Goal: Transaction & Acquisition: Book appointment/travel/reservation

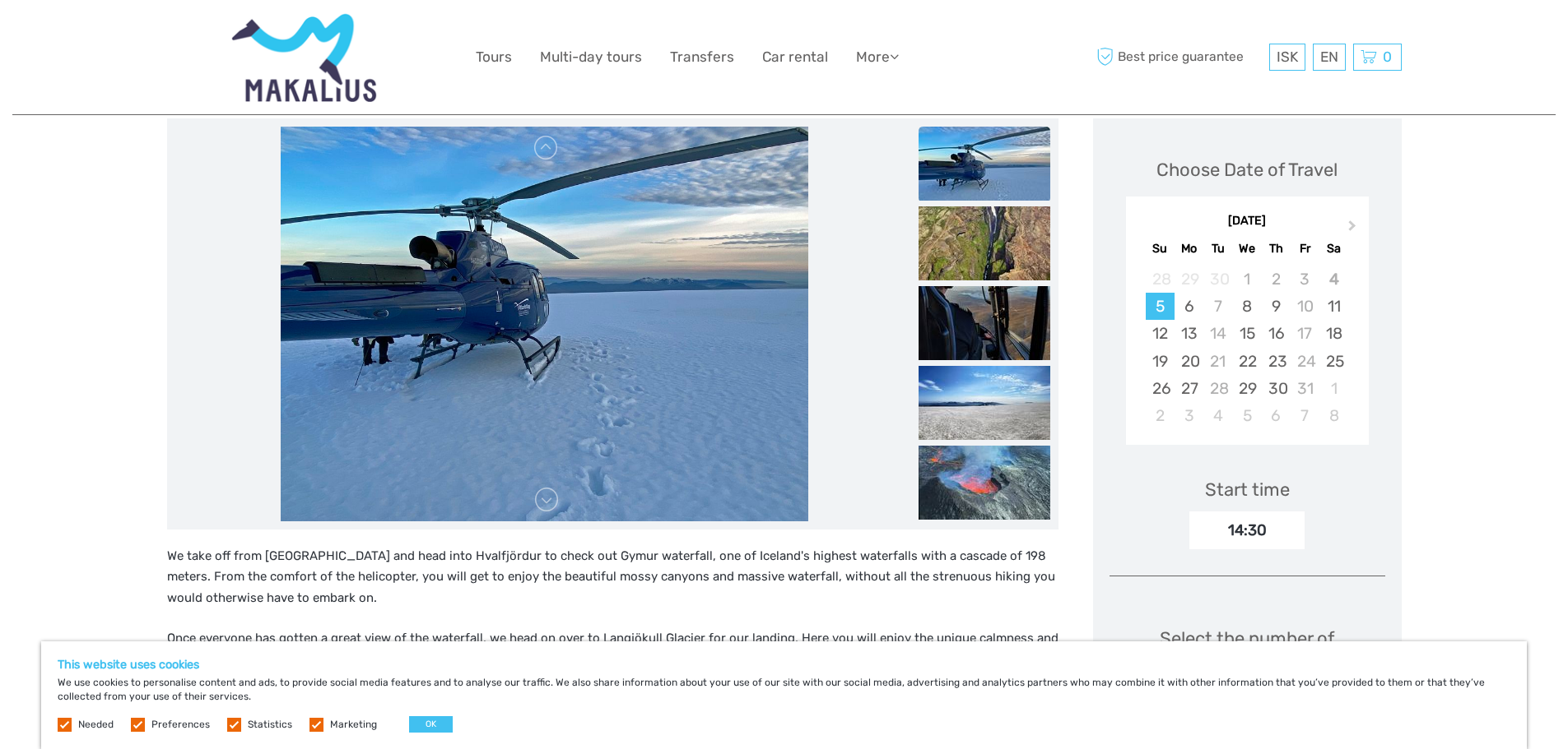
scroll to position [247, 0]
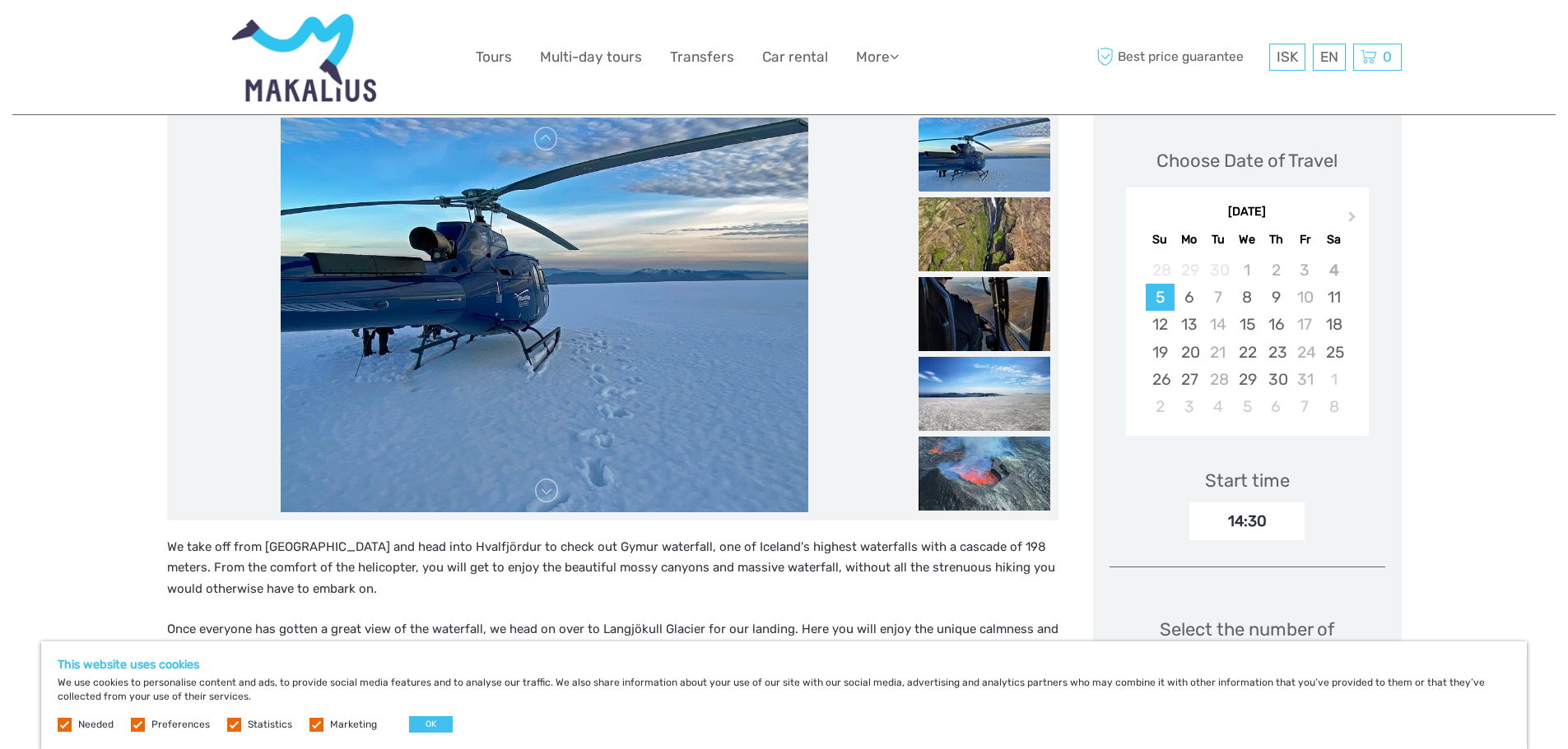
click at [1502, 651] on div "This website uses cookies We use cookies to personalise content and ads, to pro…" at bounding box center [784, 696] width 1485 height 108
click at [1471, 516] on div "Region / Starts from: Capital Region Travel method: Flying 2 hours 20 minutes G…" at bounding box center [784, 747] width 1544 height 1988
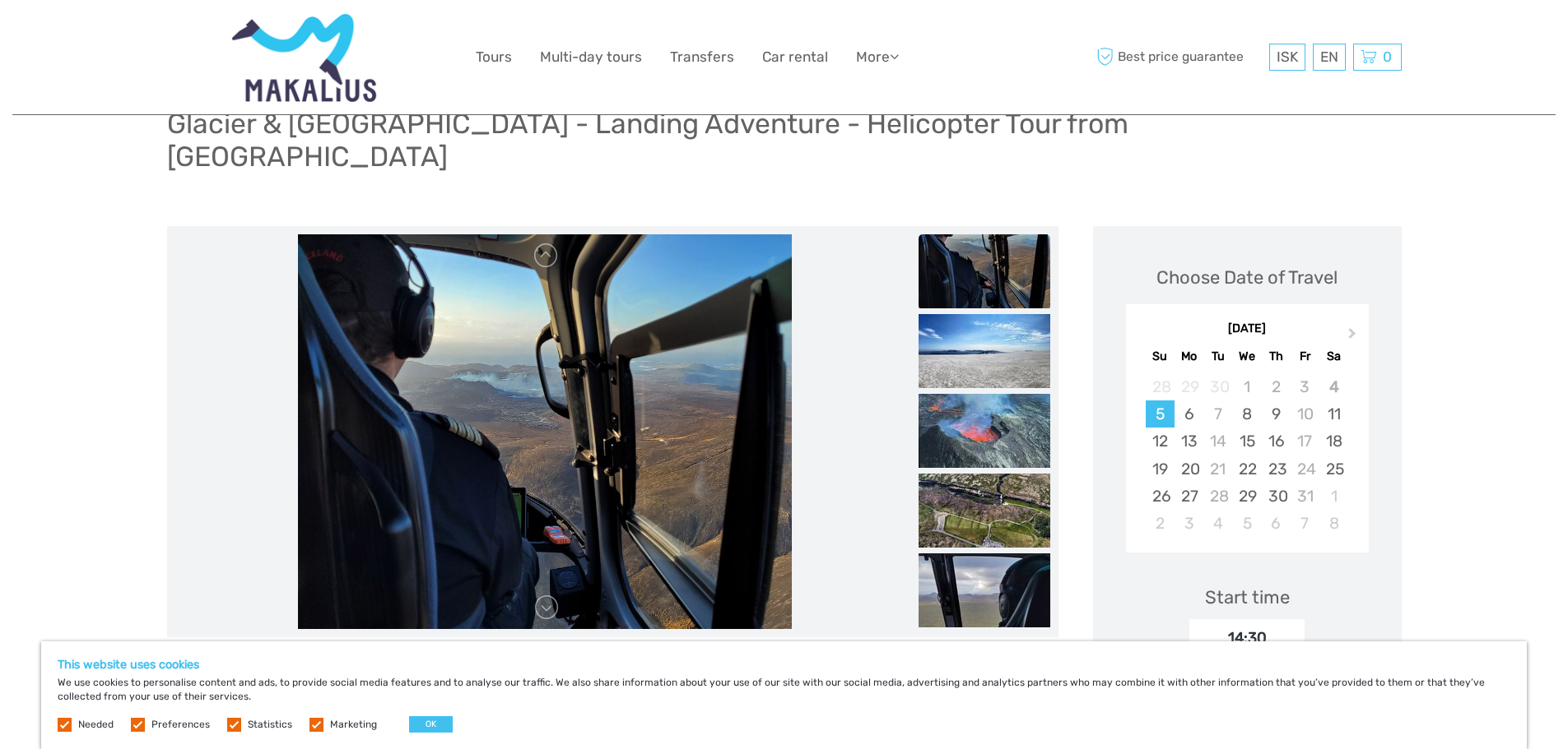
scroll to position [127, 0]
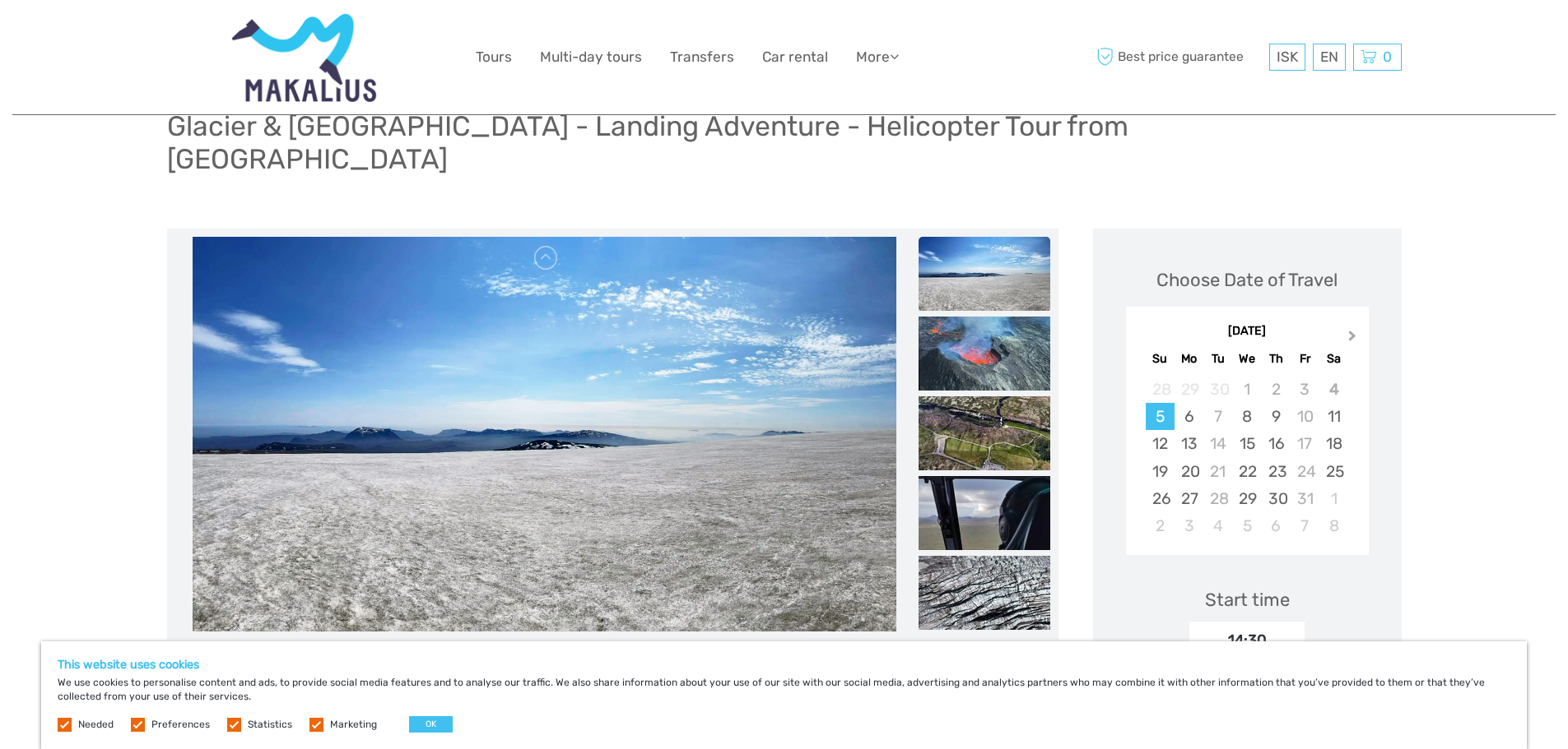
click at [1352, 328] on span "Next Month" at bounding box center [1352, 339] width 0 height 24
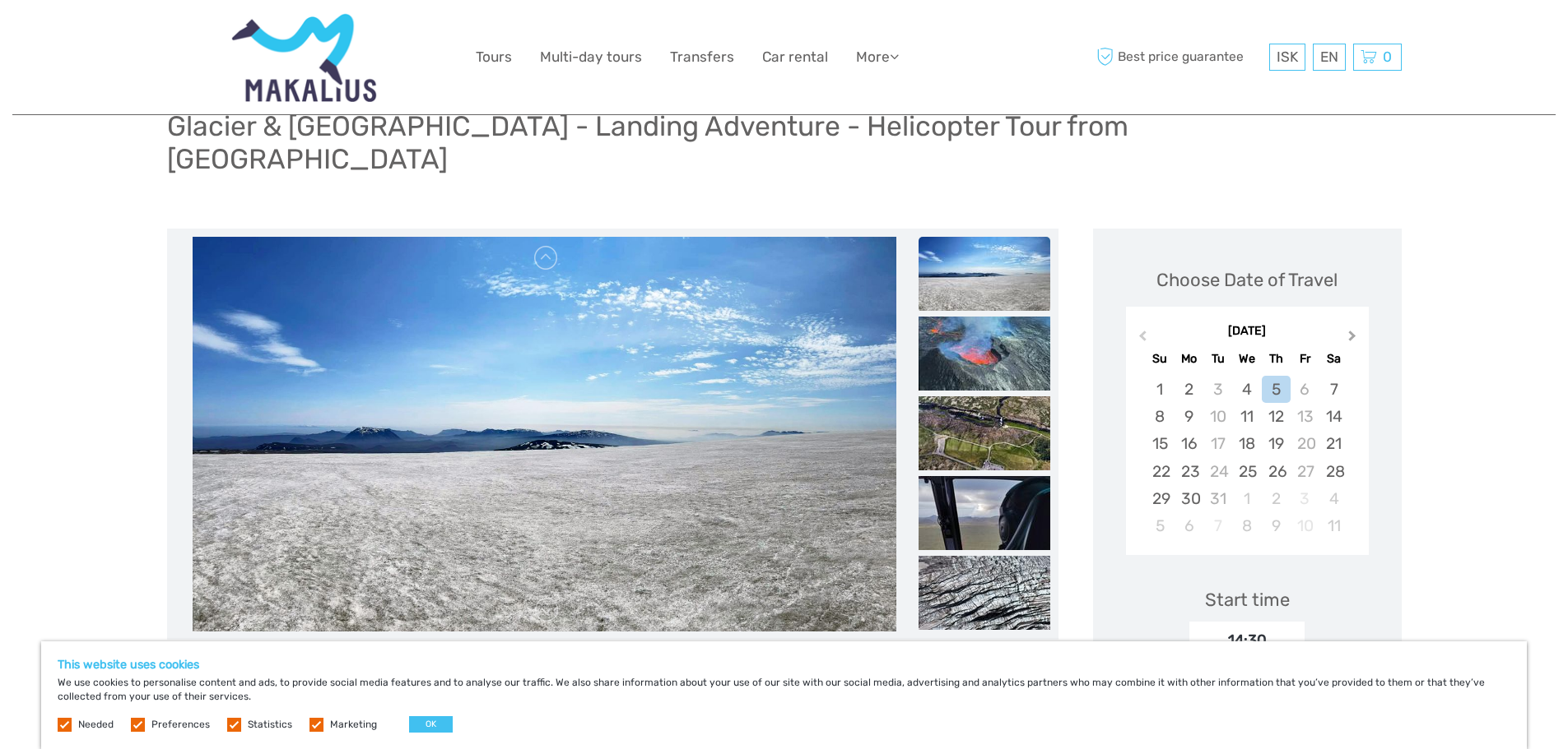
click at [1352, 328] on span "Next Month" at bounding box center [1352, 339] width 0 height 24
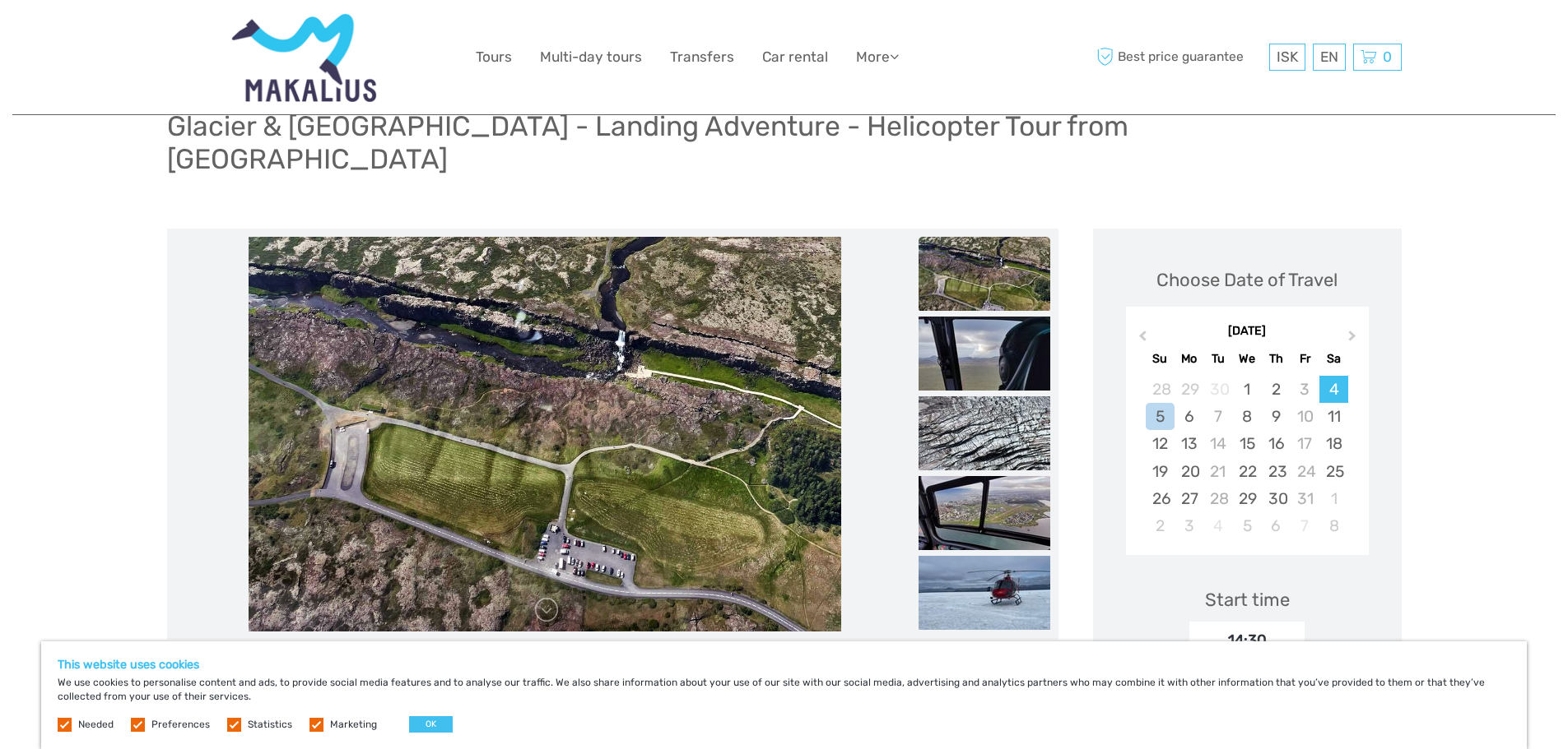
click at [1334, 375] on div "4" at bounding box center [1334, 389] width 29 height 27
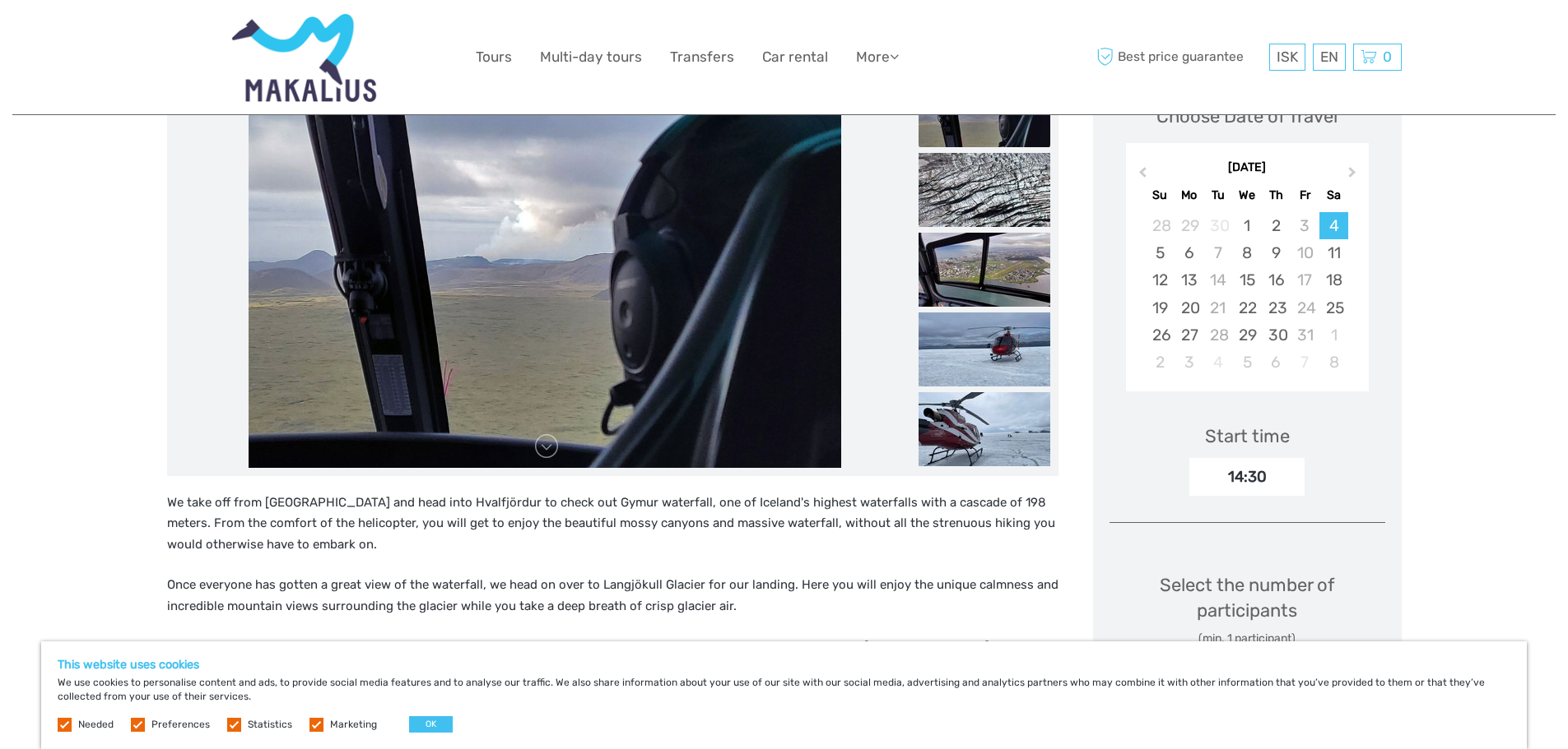
scroll to position [210, 0]
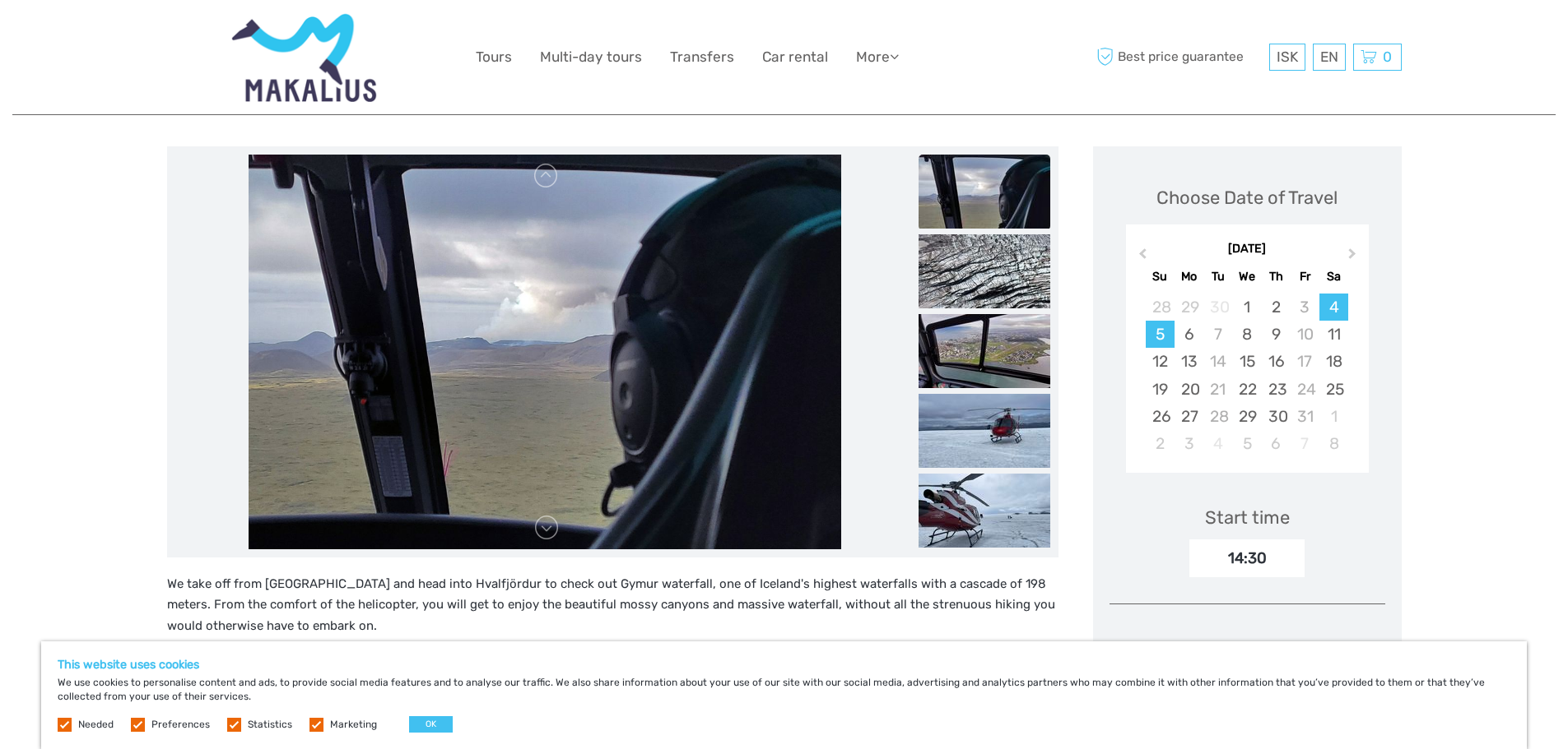
click at [1157, 321] on div "5" at bounding box center [1160, 335] width 29 height 27
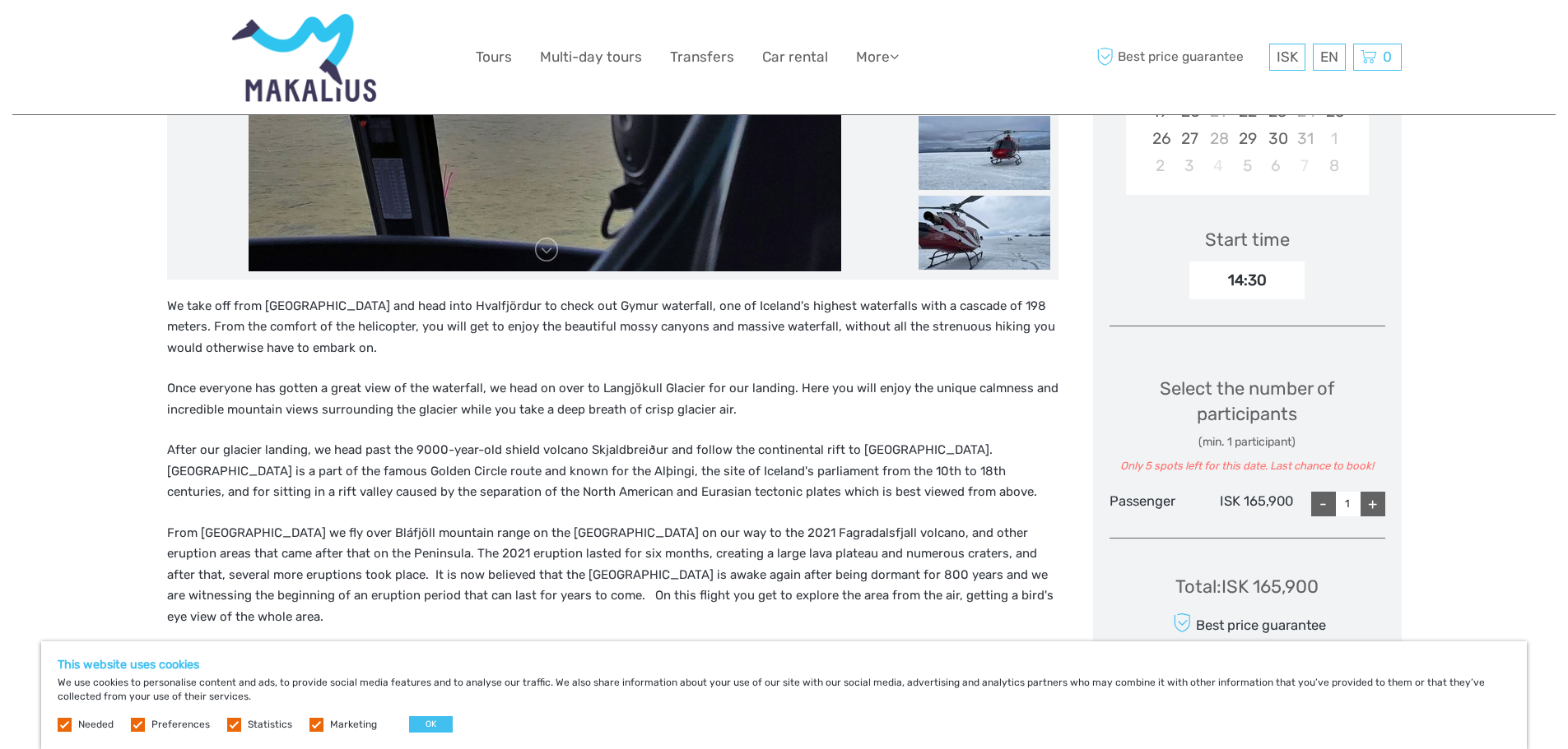
scroll to position [292, 0]
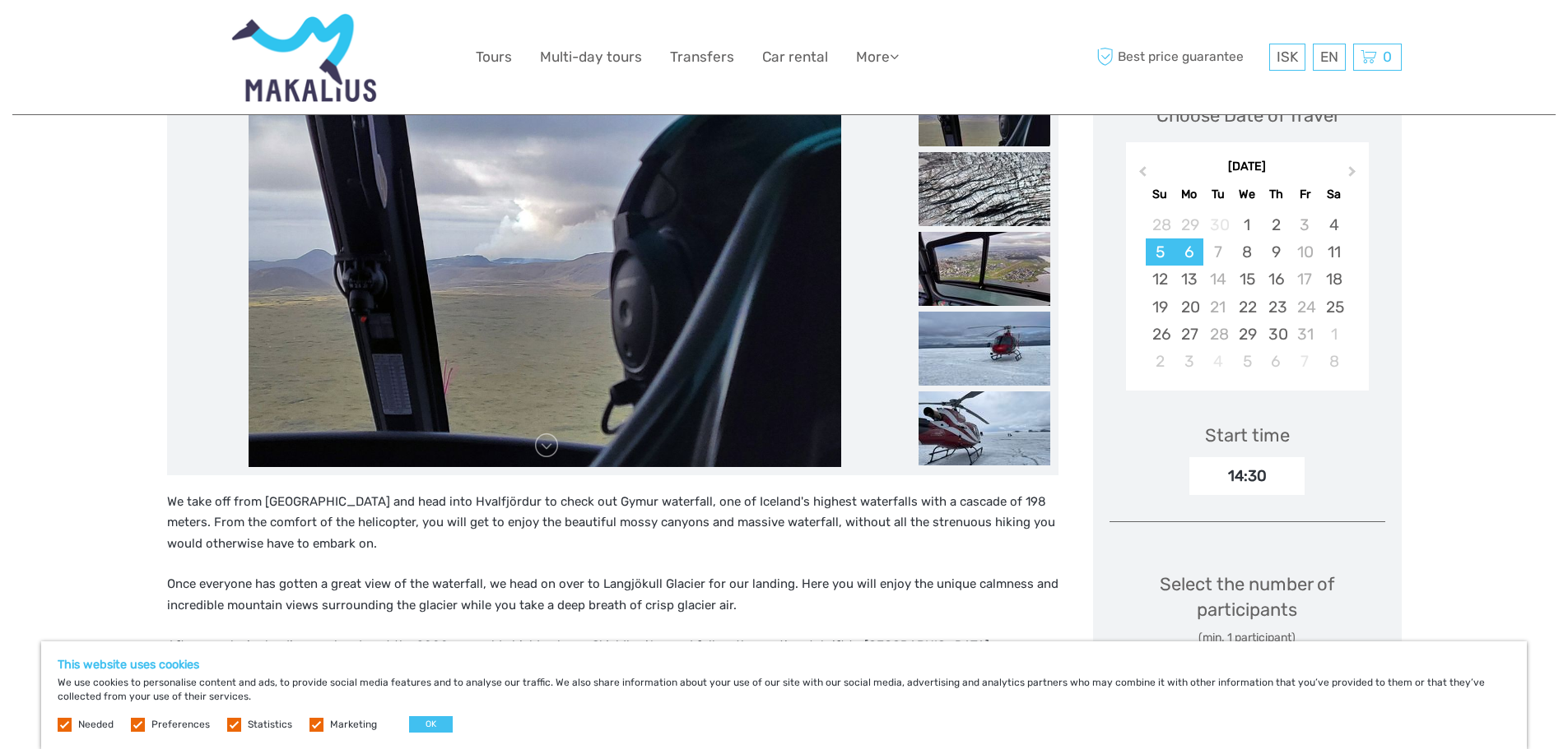
click at [1185, 238] on div "6" at bounding box center [1189, 252] width 29 height 27
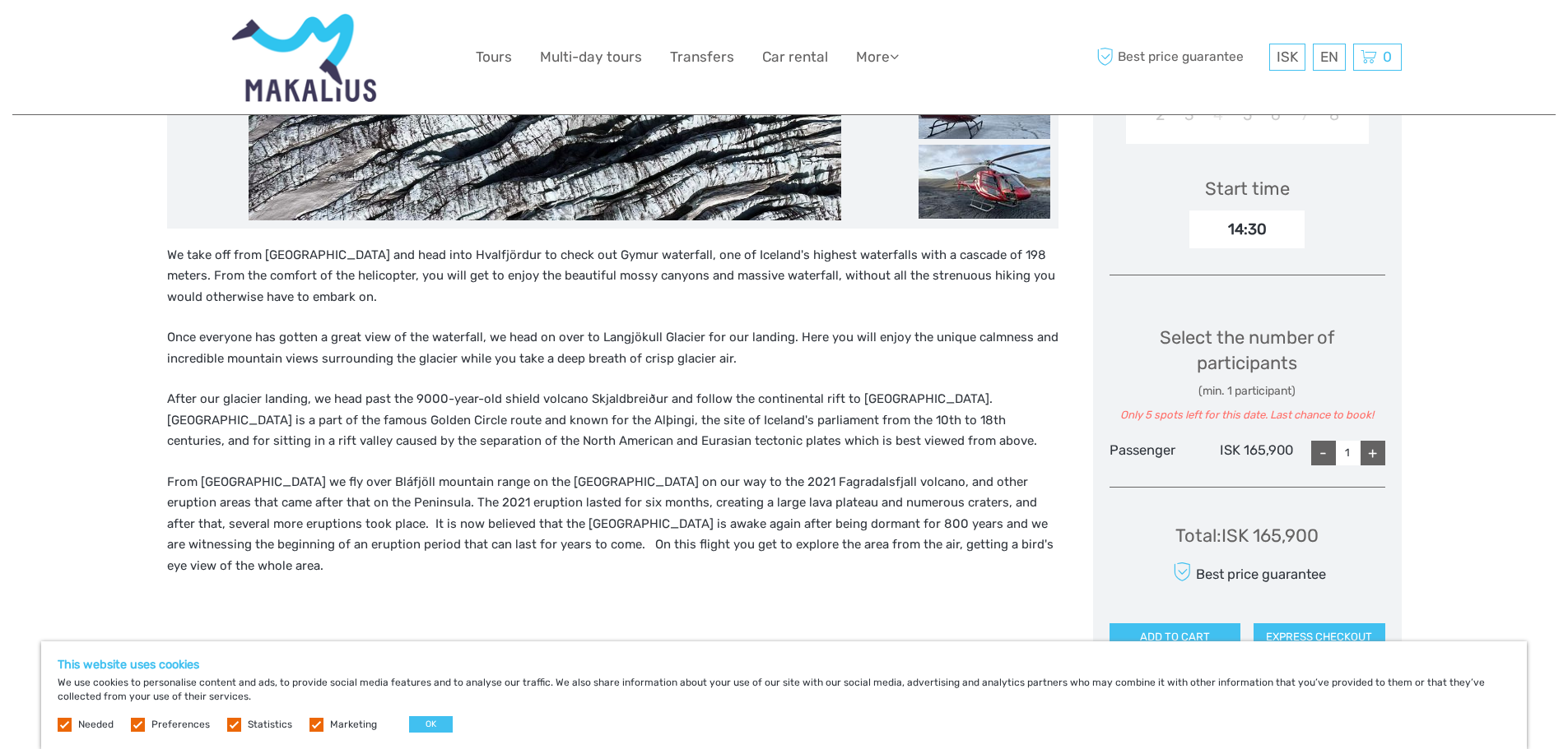
scroll to position [127, 0]
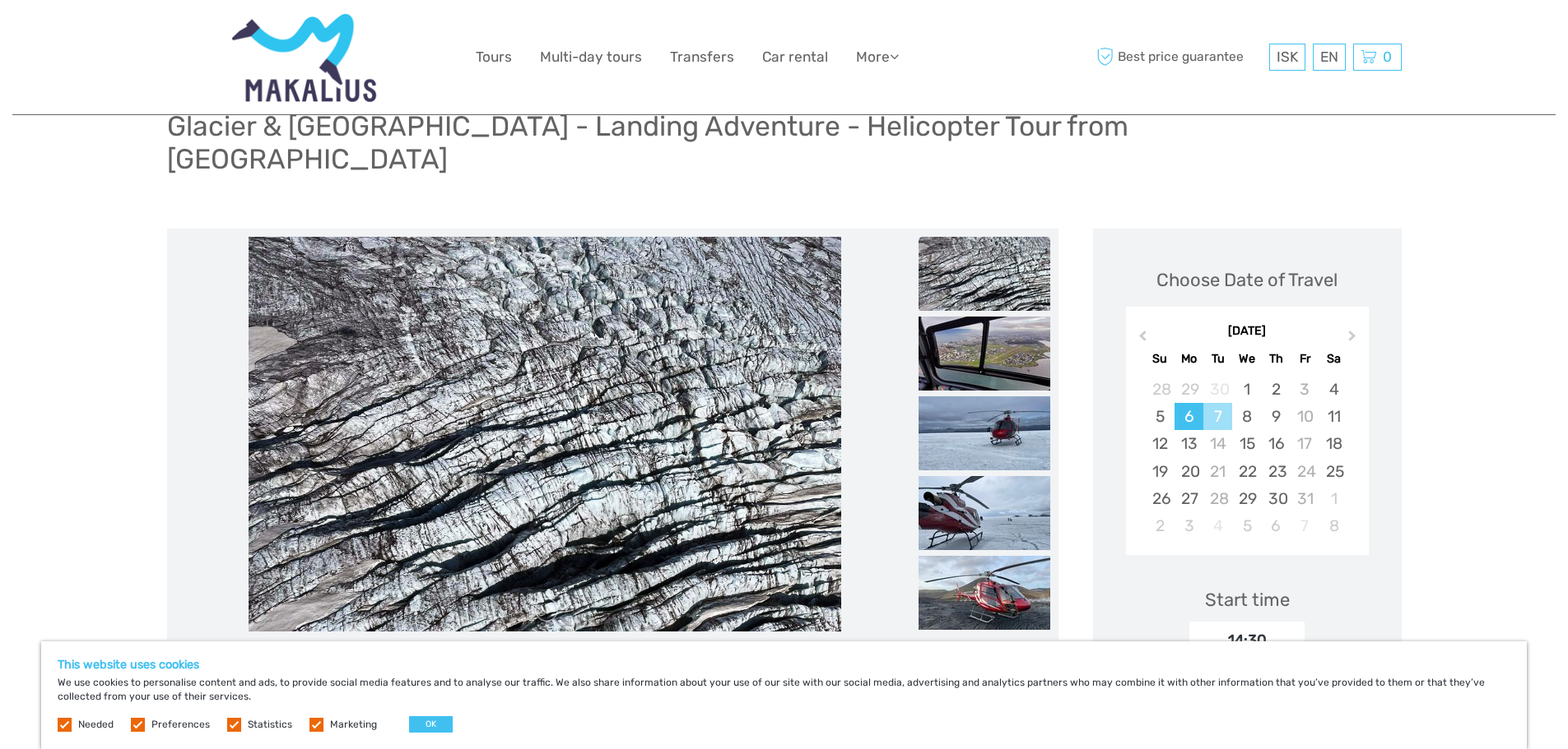
click at [1216, 403] on div "7" at bounding box center [1218, 416] width 29 height 27
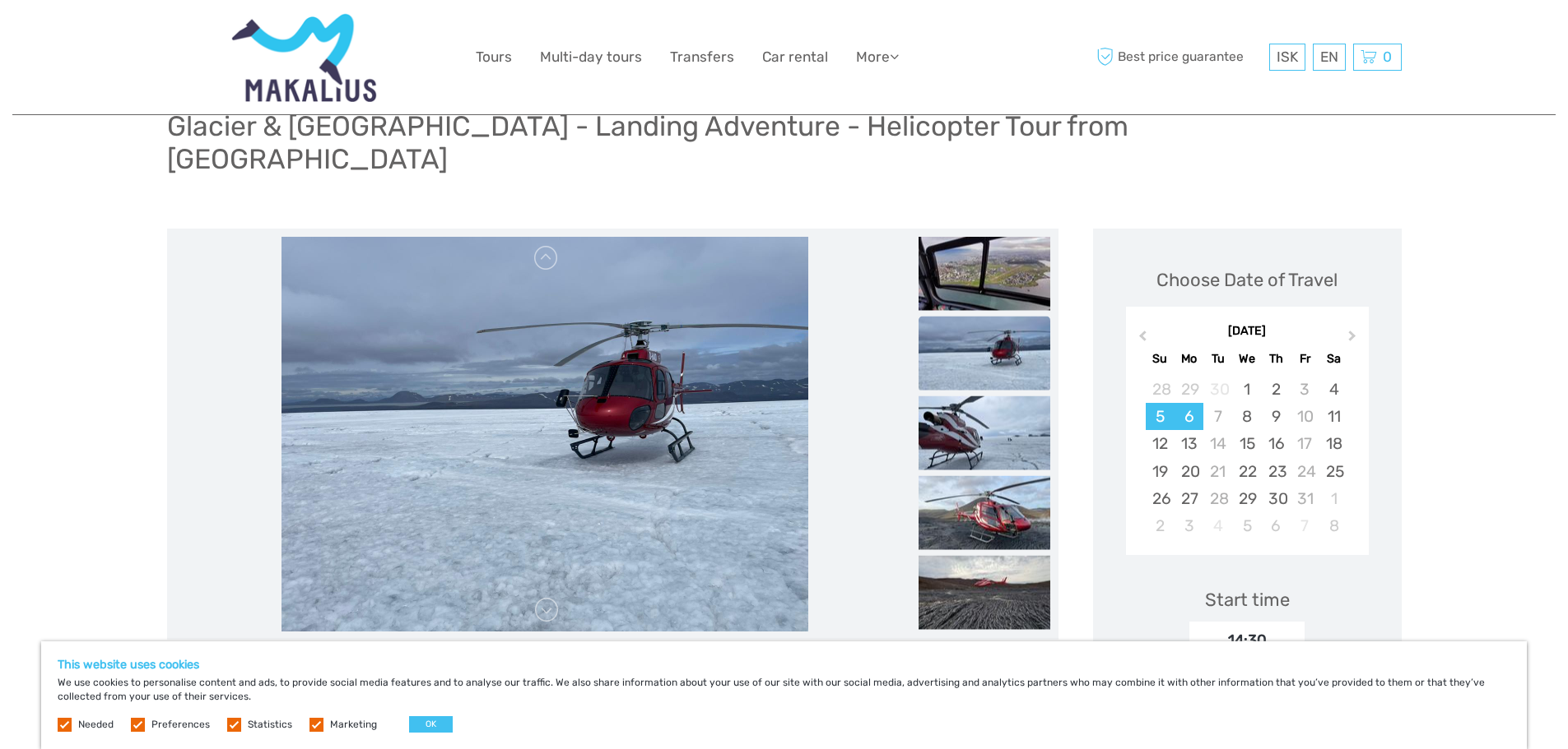
click at [1158, 403] on div "5" at bounding box center [1160, 416] width 29 height 27
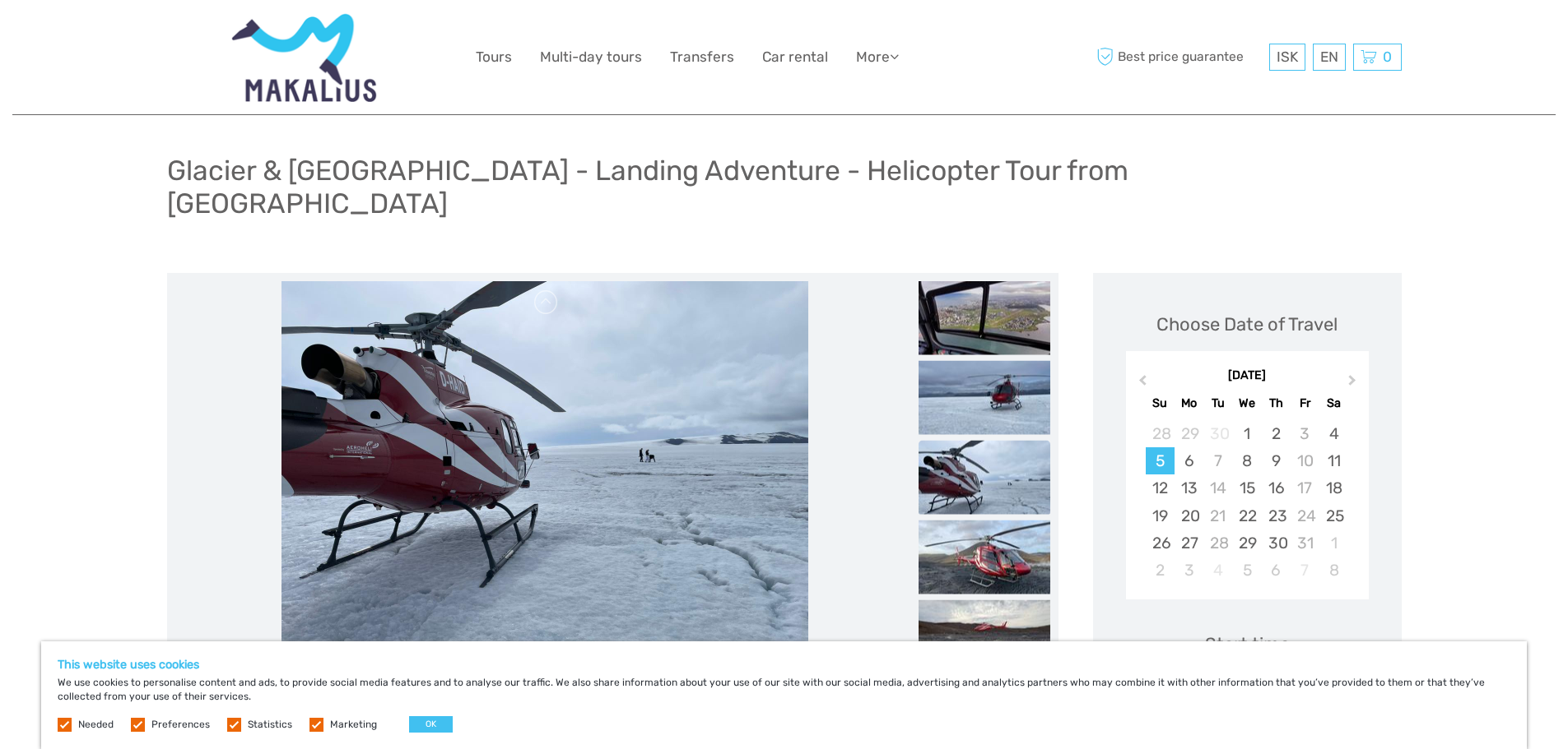
scroll to position [46, 0]
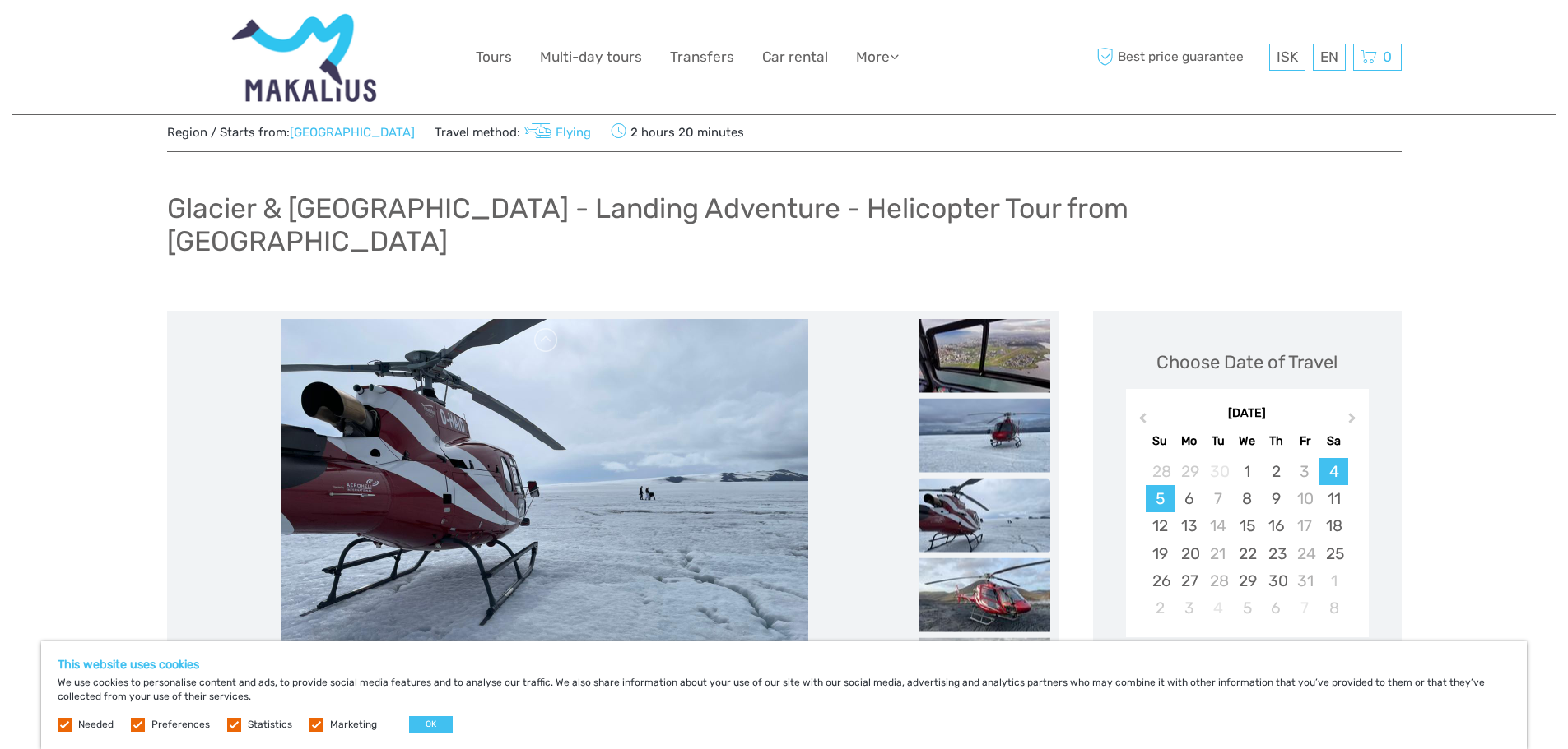
click at [1331, 458] on div "4" at bounding box center [1334, 472] width 29 height 27
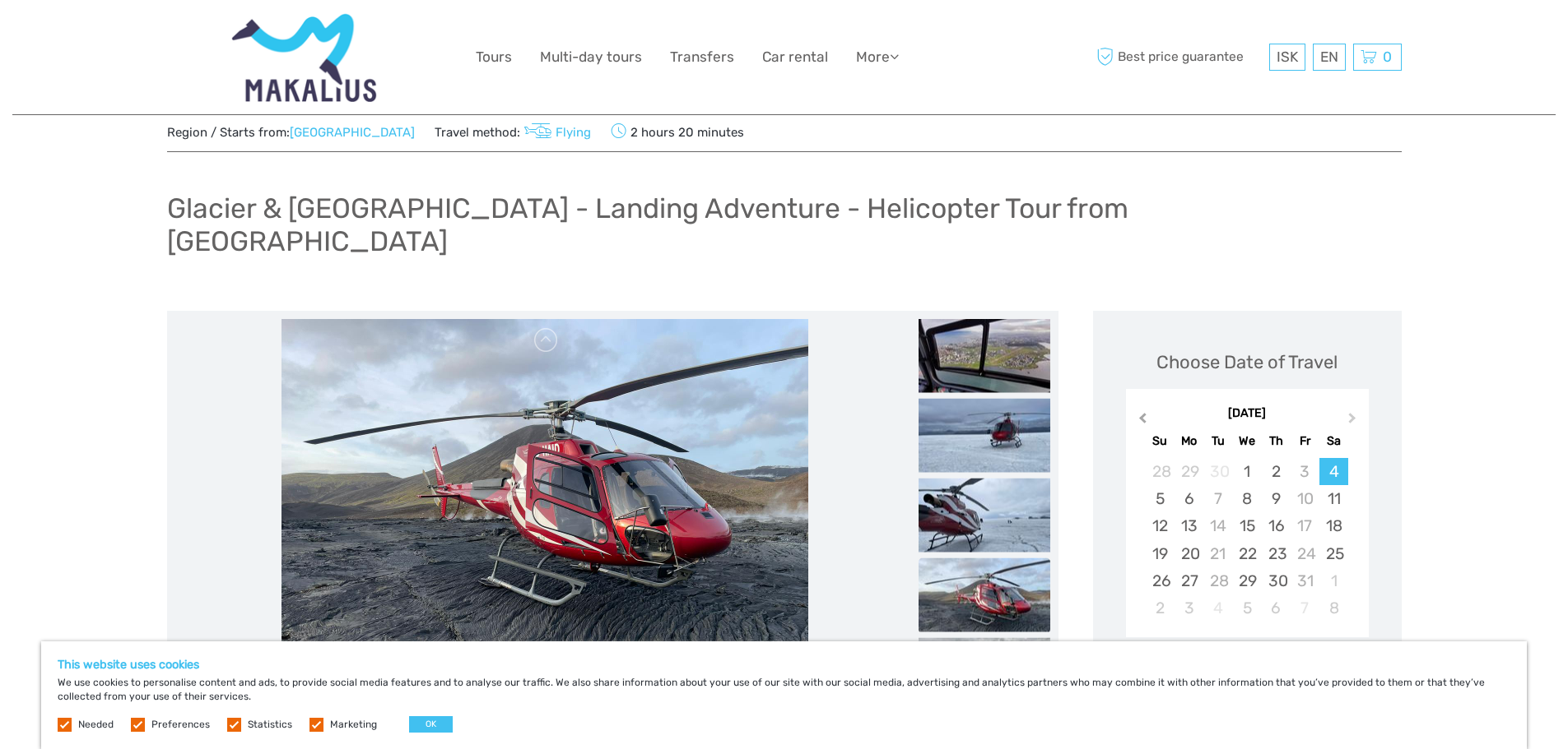
click at [1143, 410] on span "Previous Month" at bounding box center [1143, 421] width 0 height 24
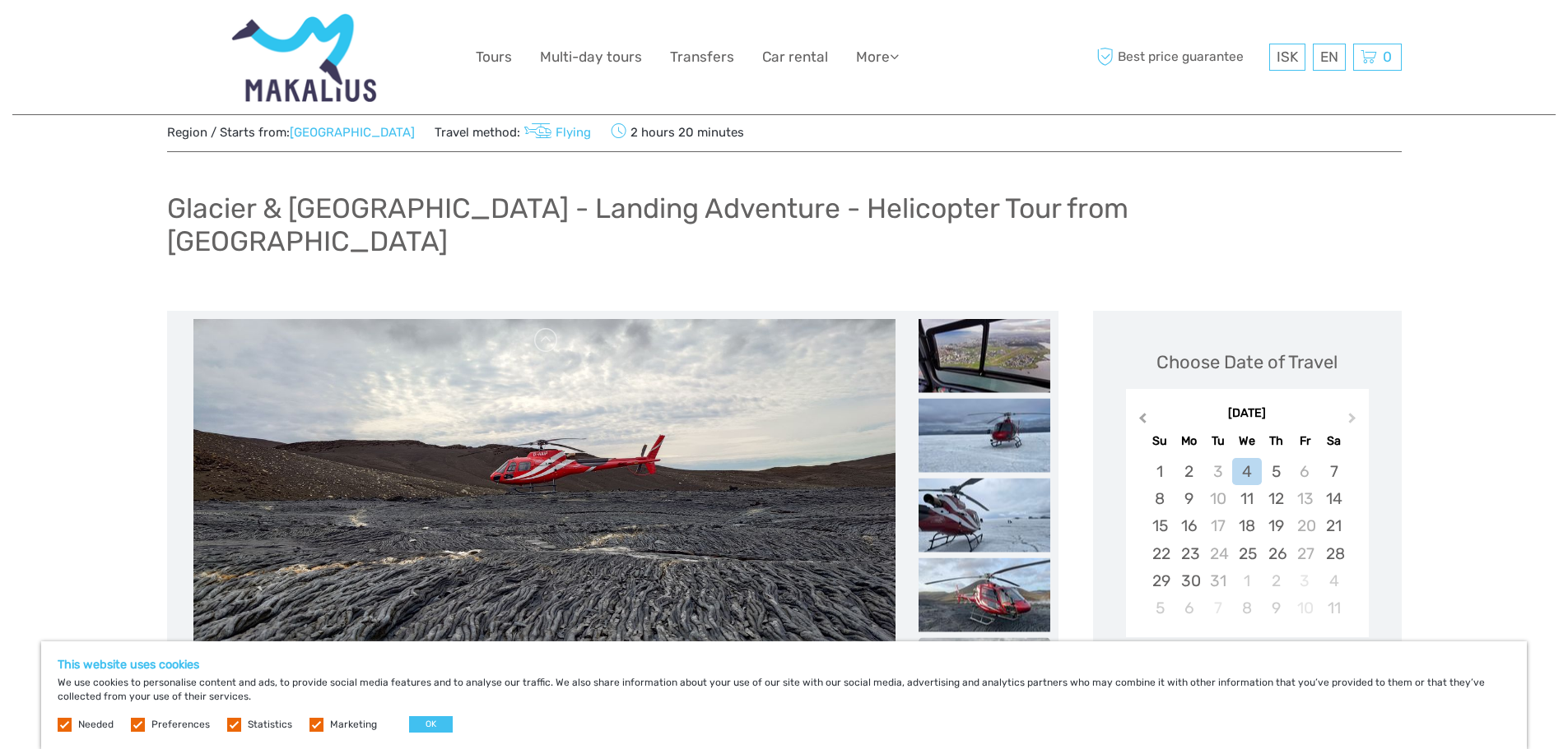
click at [1143, 410] on span "Previous Month" at bounding box center [1143, 421] width 0 height 24
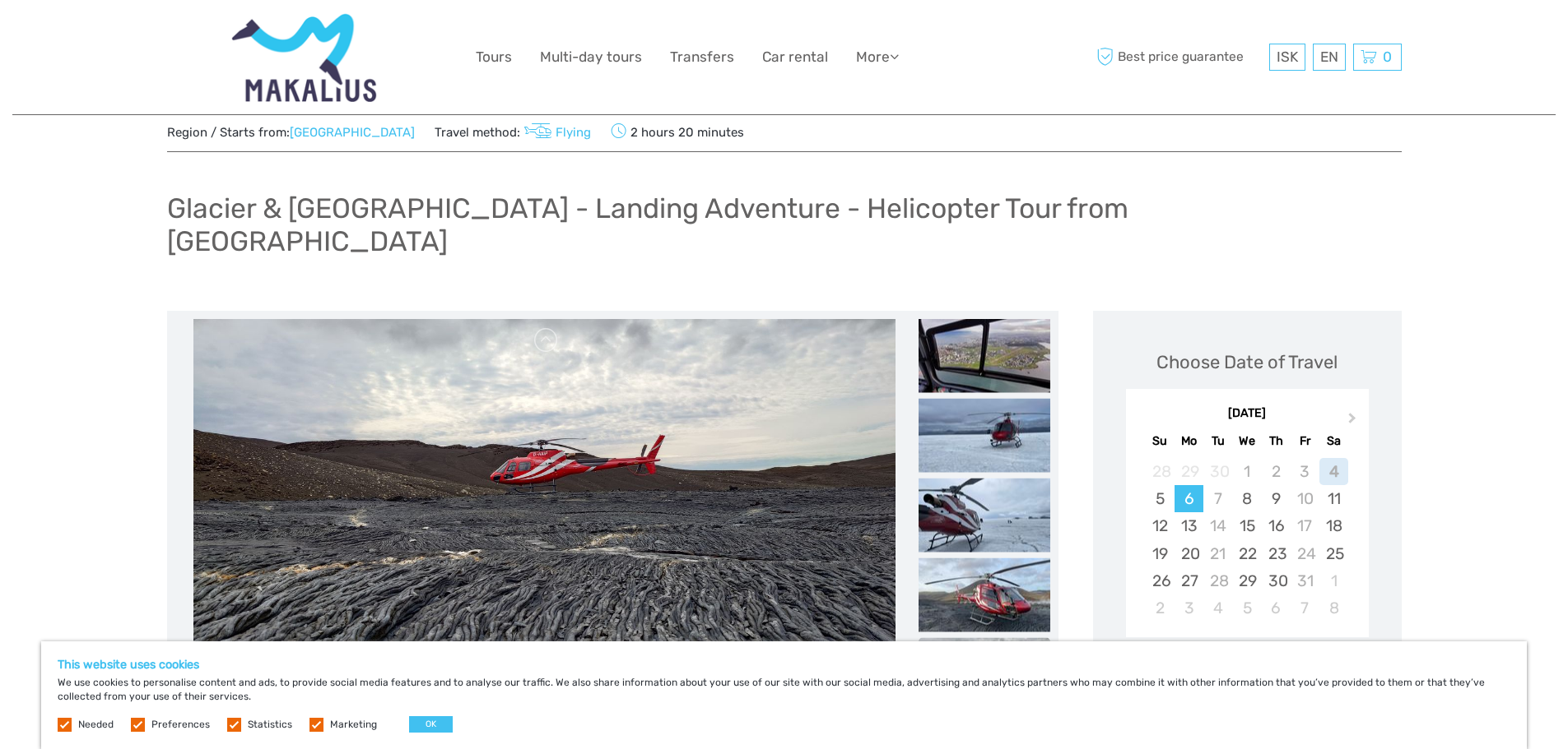
click at [1189, 485] on div "6" at bounding box center [1189, 499] width 29 height 27
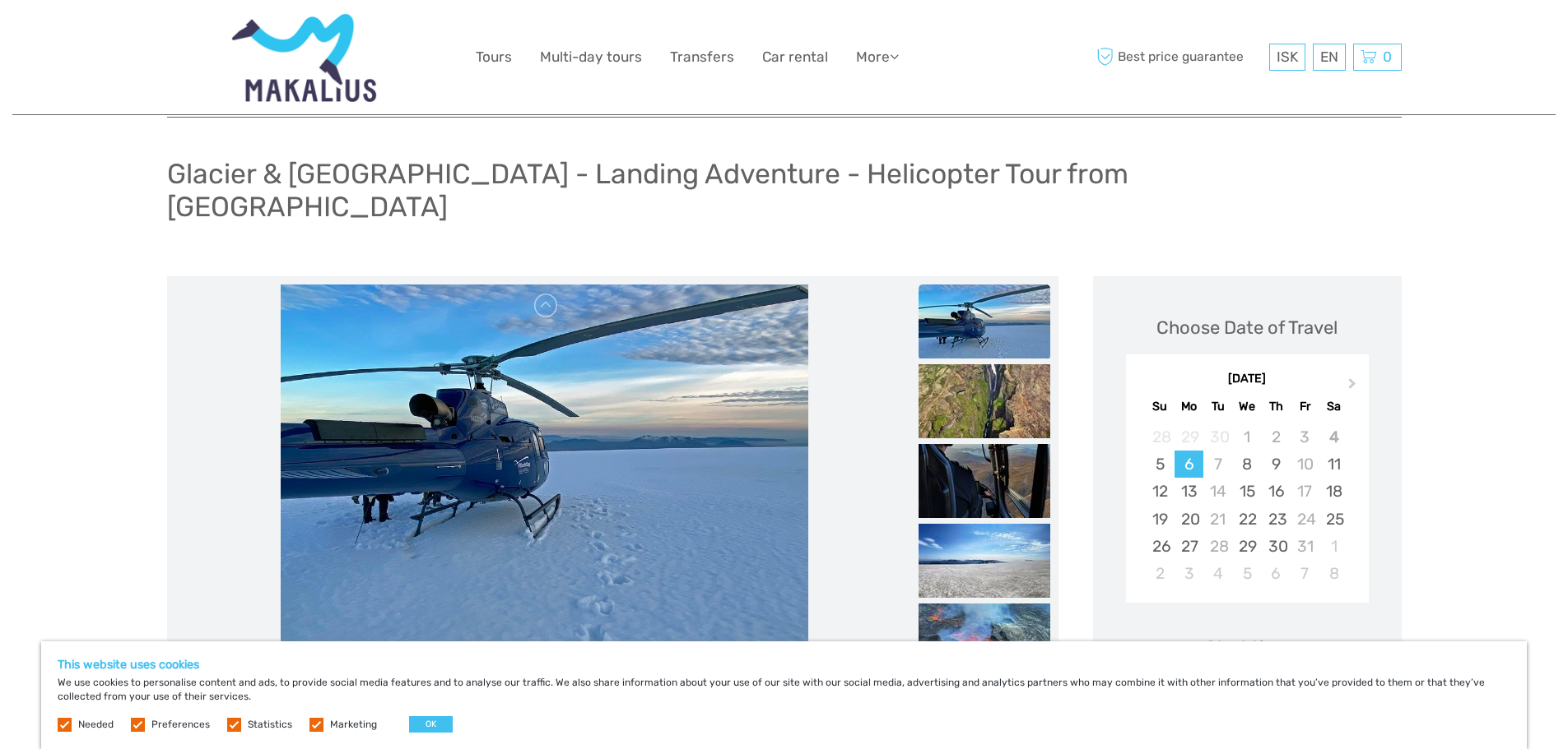
scroll to position [0, 0]
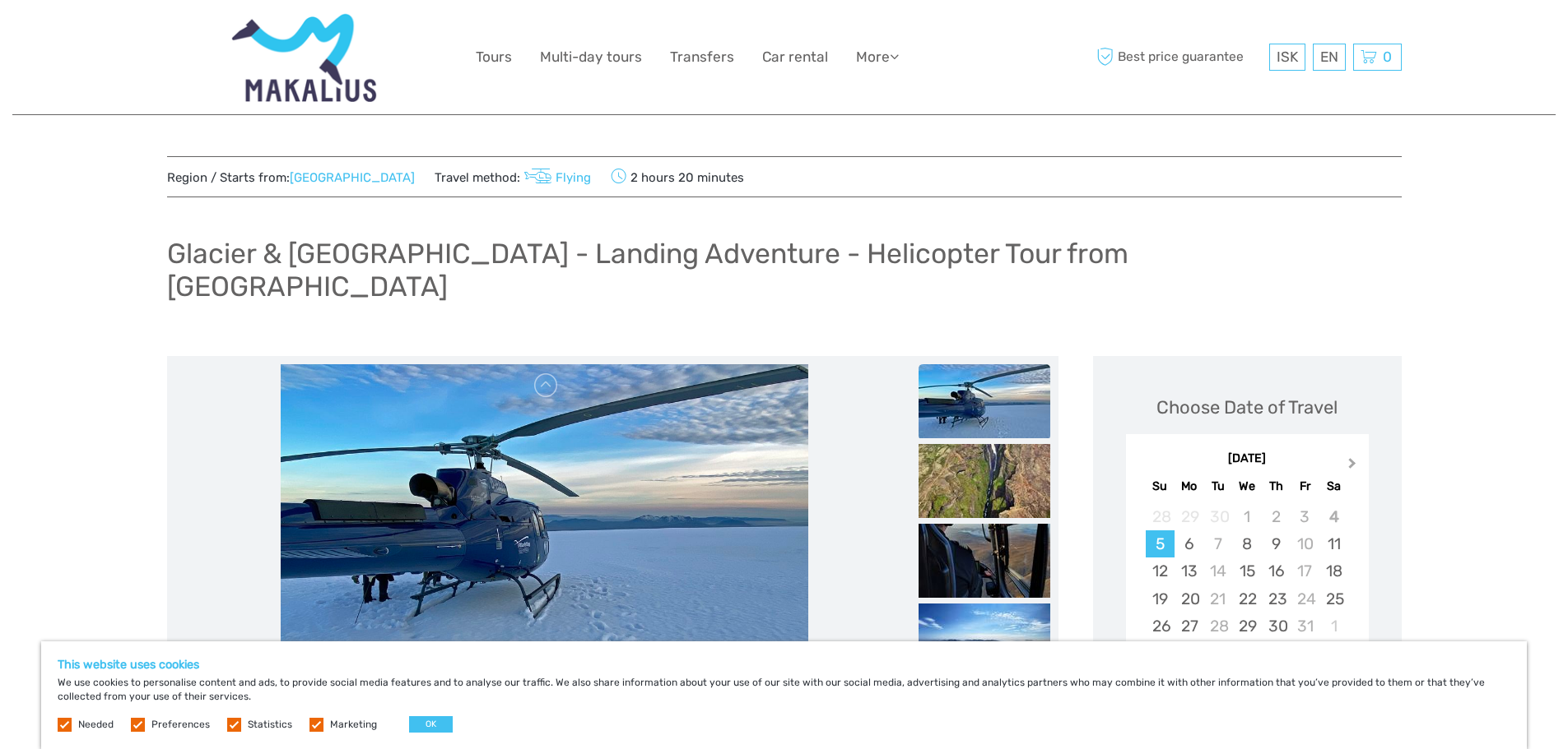
click at [1352, 455] on span "Next Month" at bounding box center [1352, 467] width 0 height 24
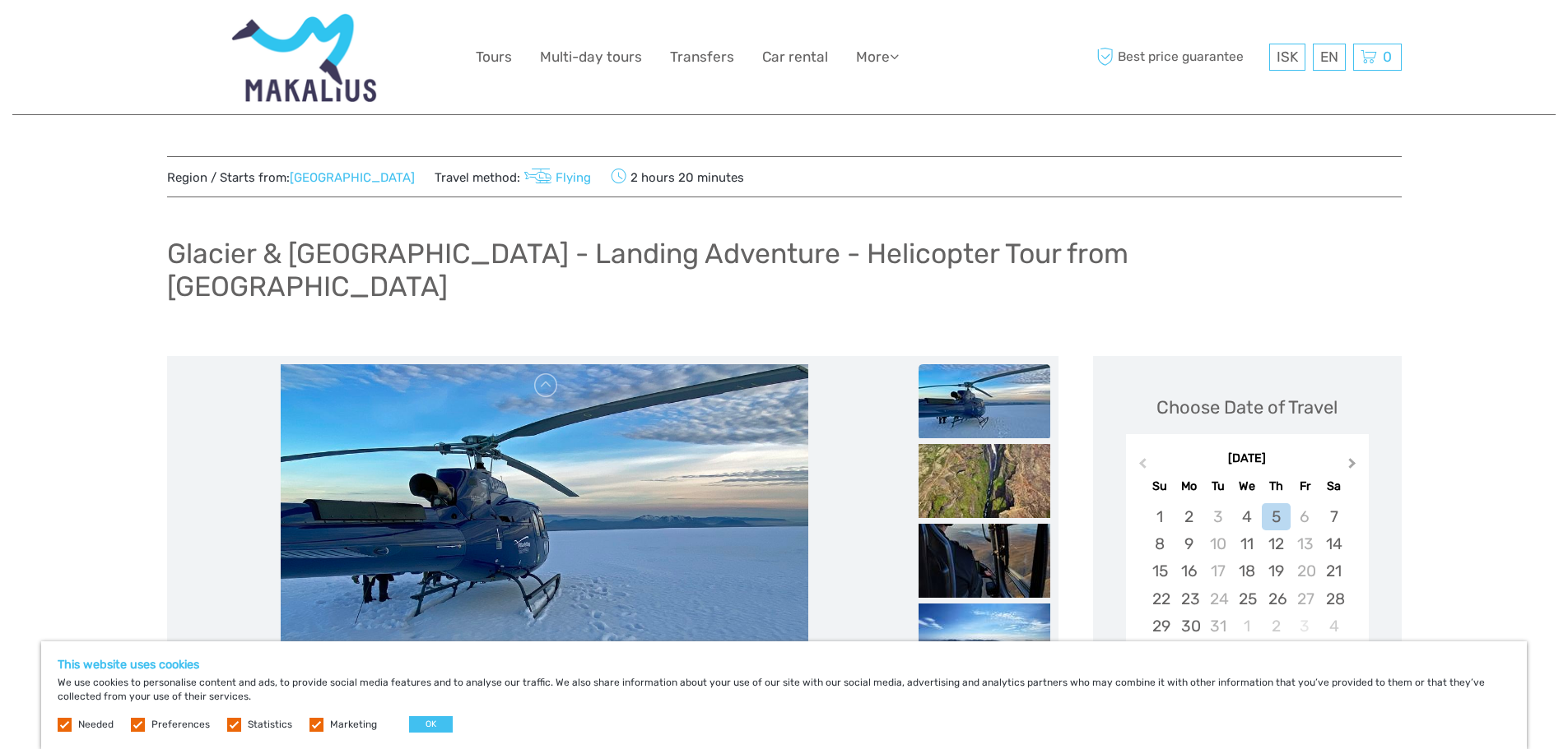
click at [1352, 455] on span "Next Month" at bounding box center [1352, 467] width 0 height 24
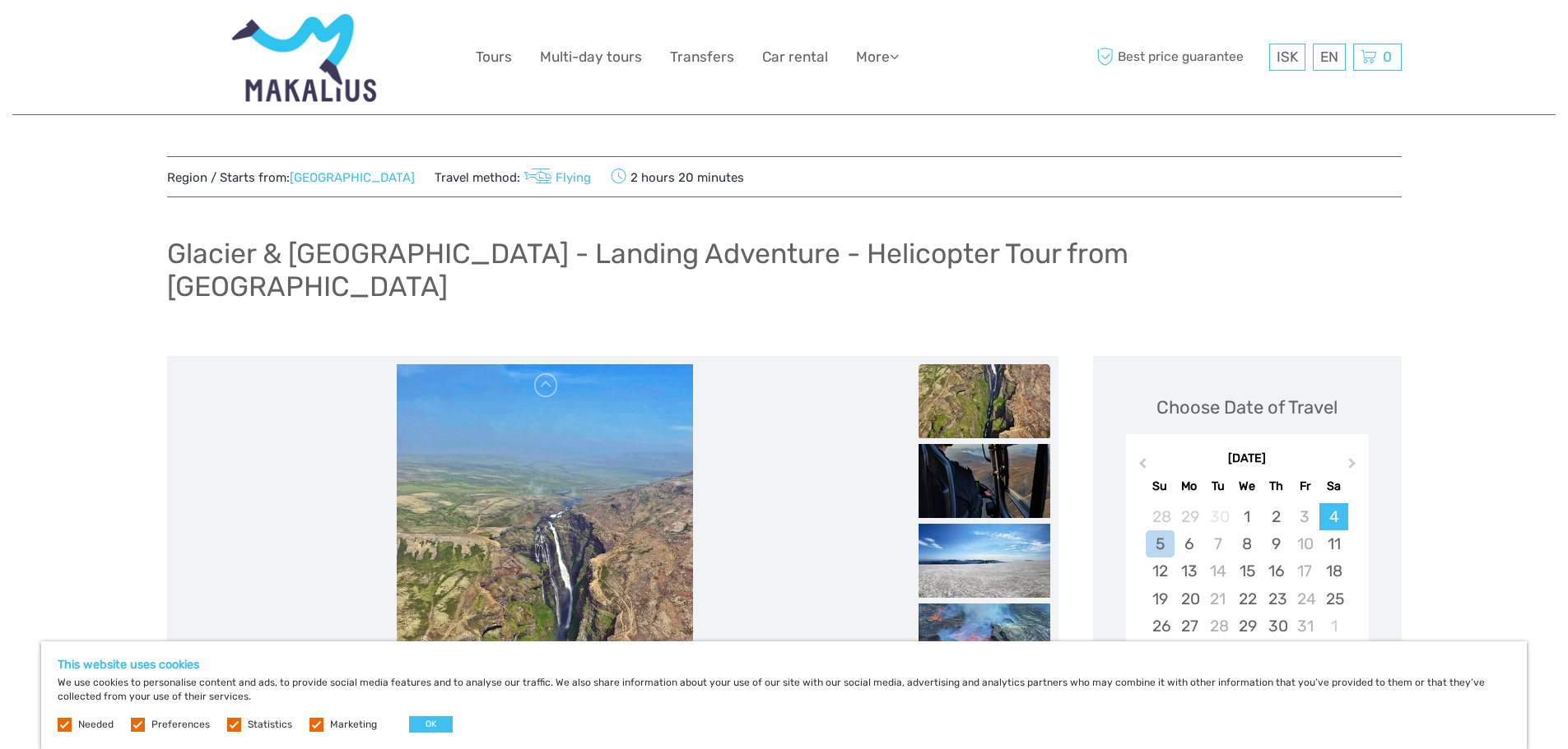
click at [1335, 504] on div "4" at bounding box center [1334, 517] width 29 height 27
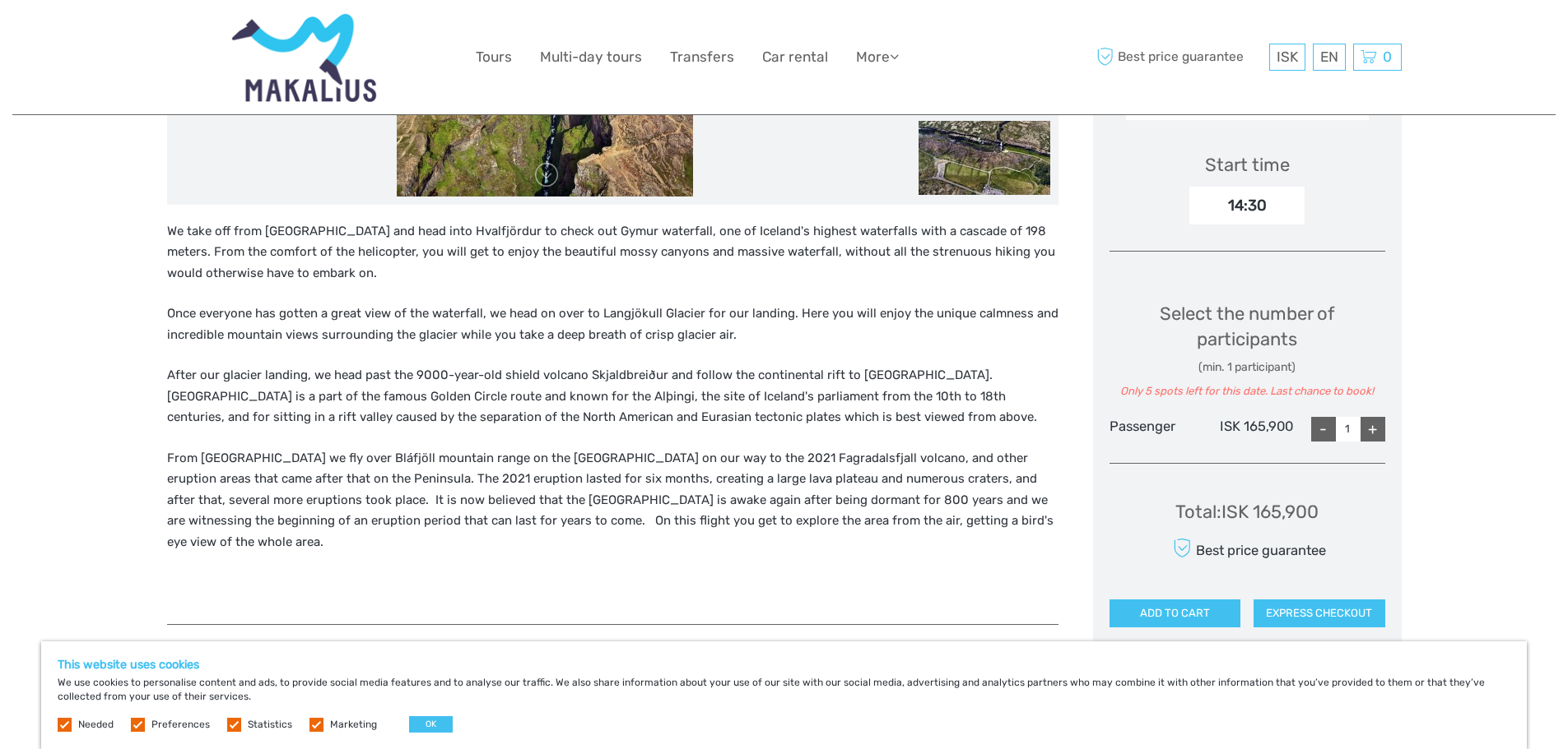
scroll to position [576, 0]
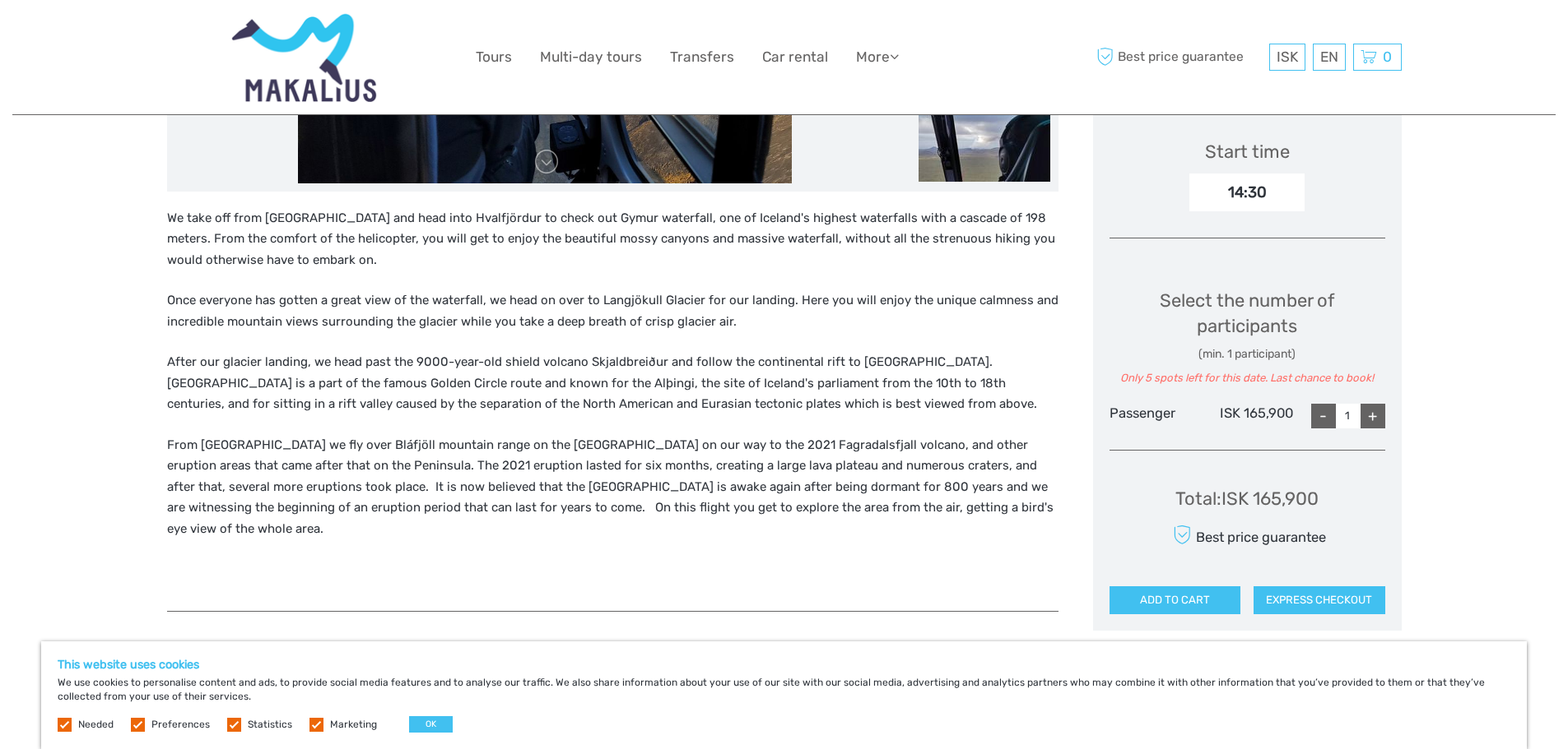
click at [1380, 404] on div "+" at bounding box center [1372, 415] width 24 height 24
click at [1367, 404] on div "+" at bounding box center [1372, 415] width 24 height 24
type input "4"
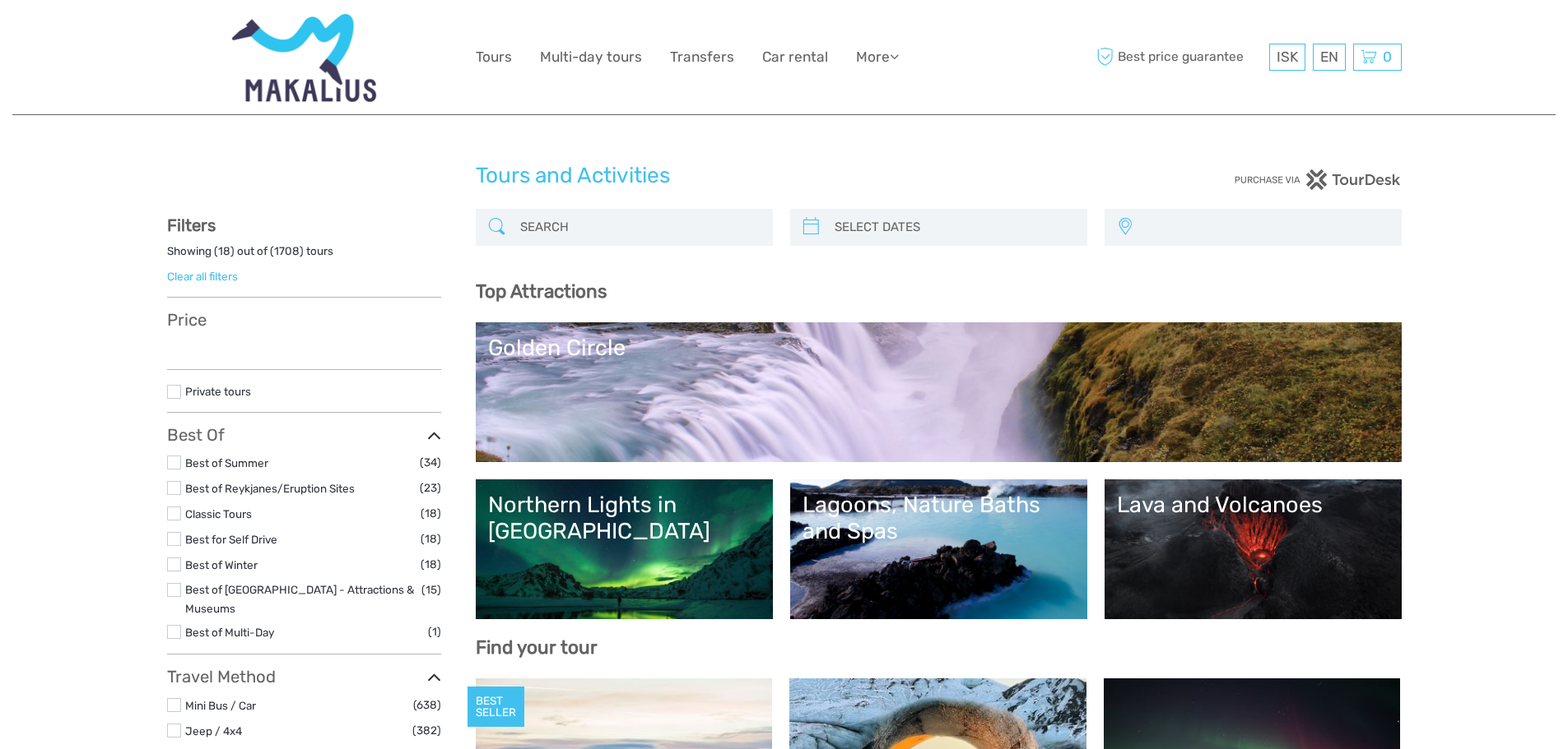
select select
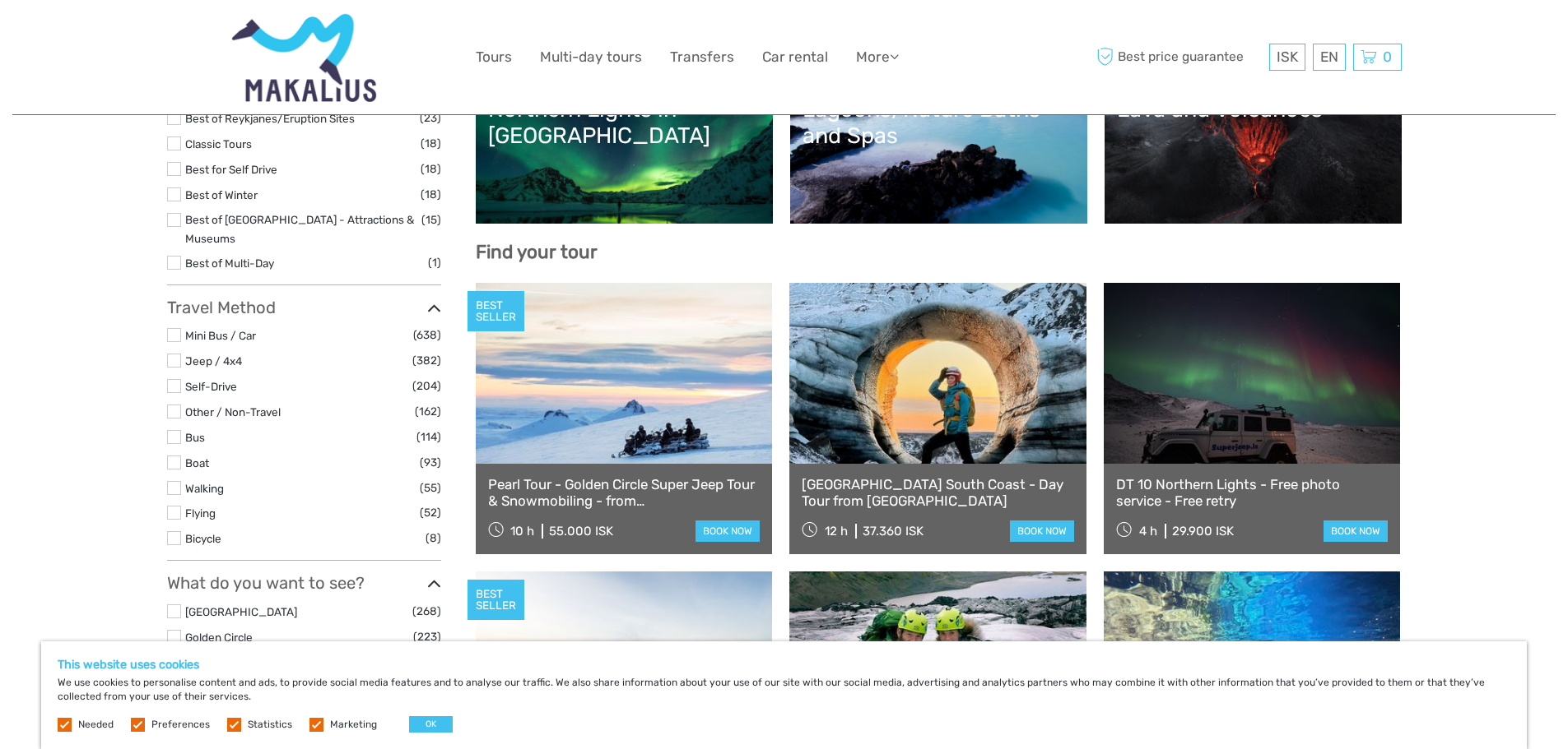
scroll to position [329, 0]
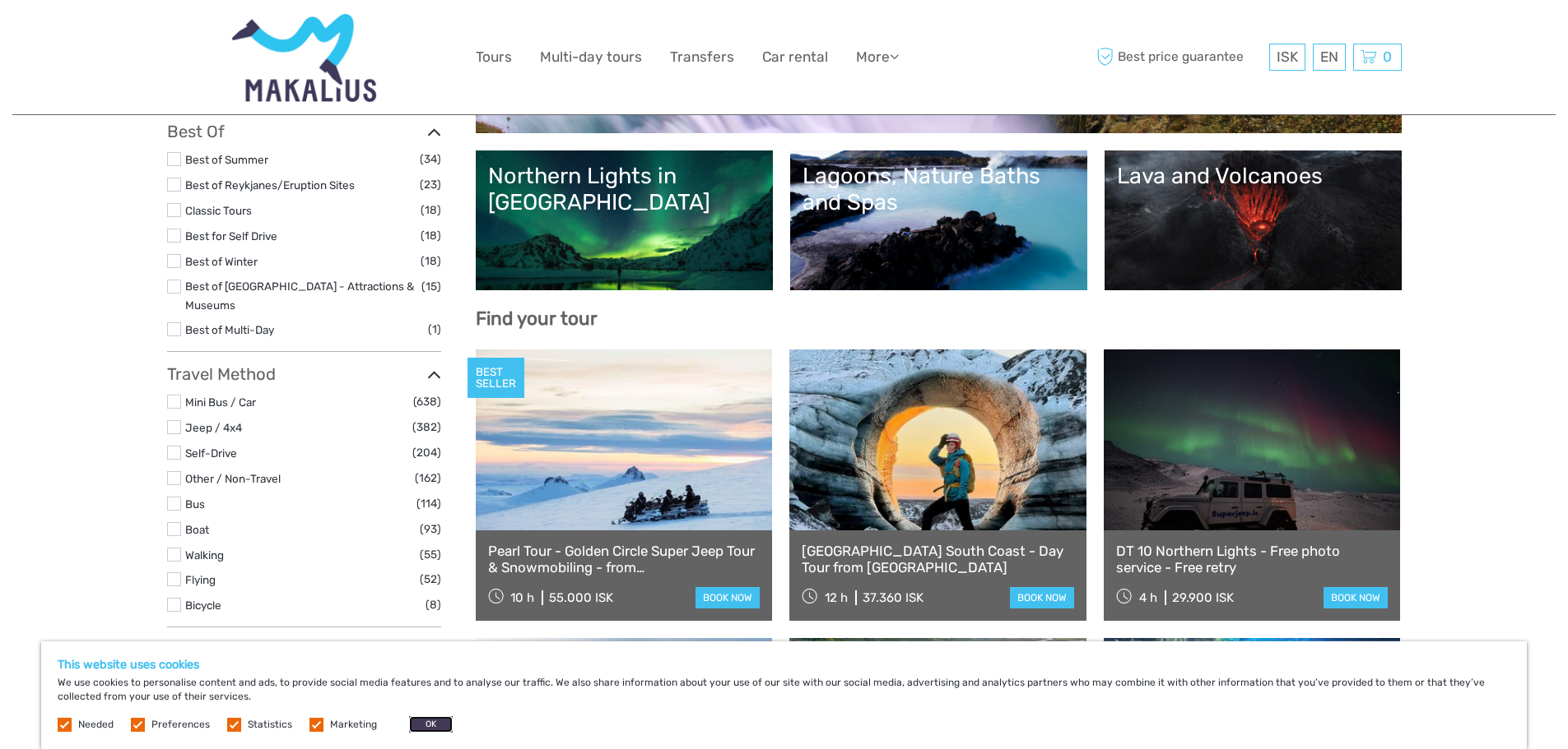
click at [415, 719] on button "OK" at bounding box center [430, 725] width 44 height 17
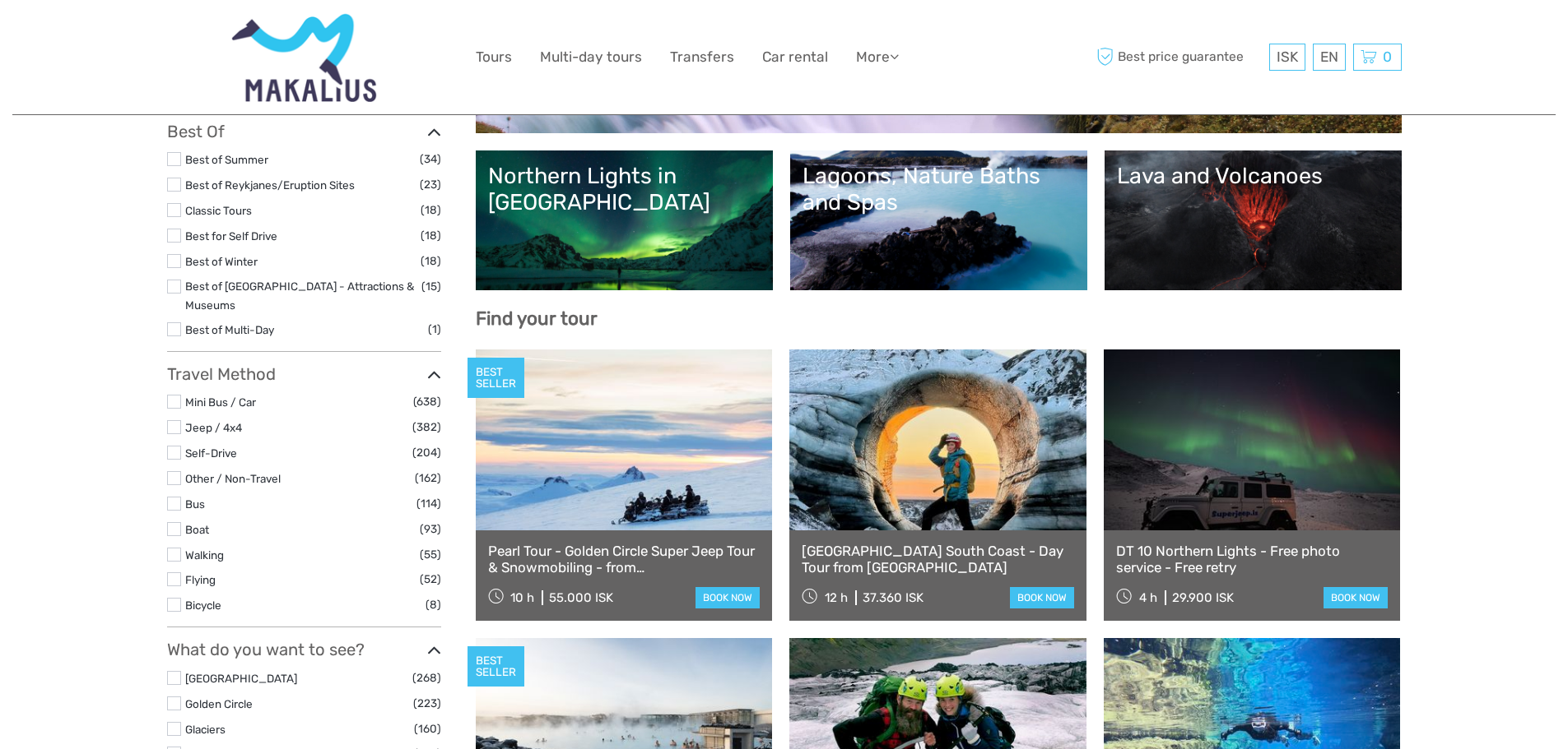
scroll to position [0, 0]
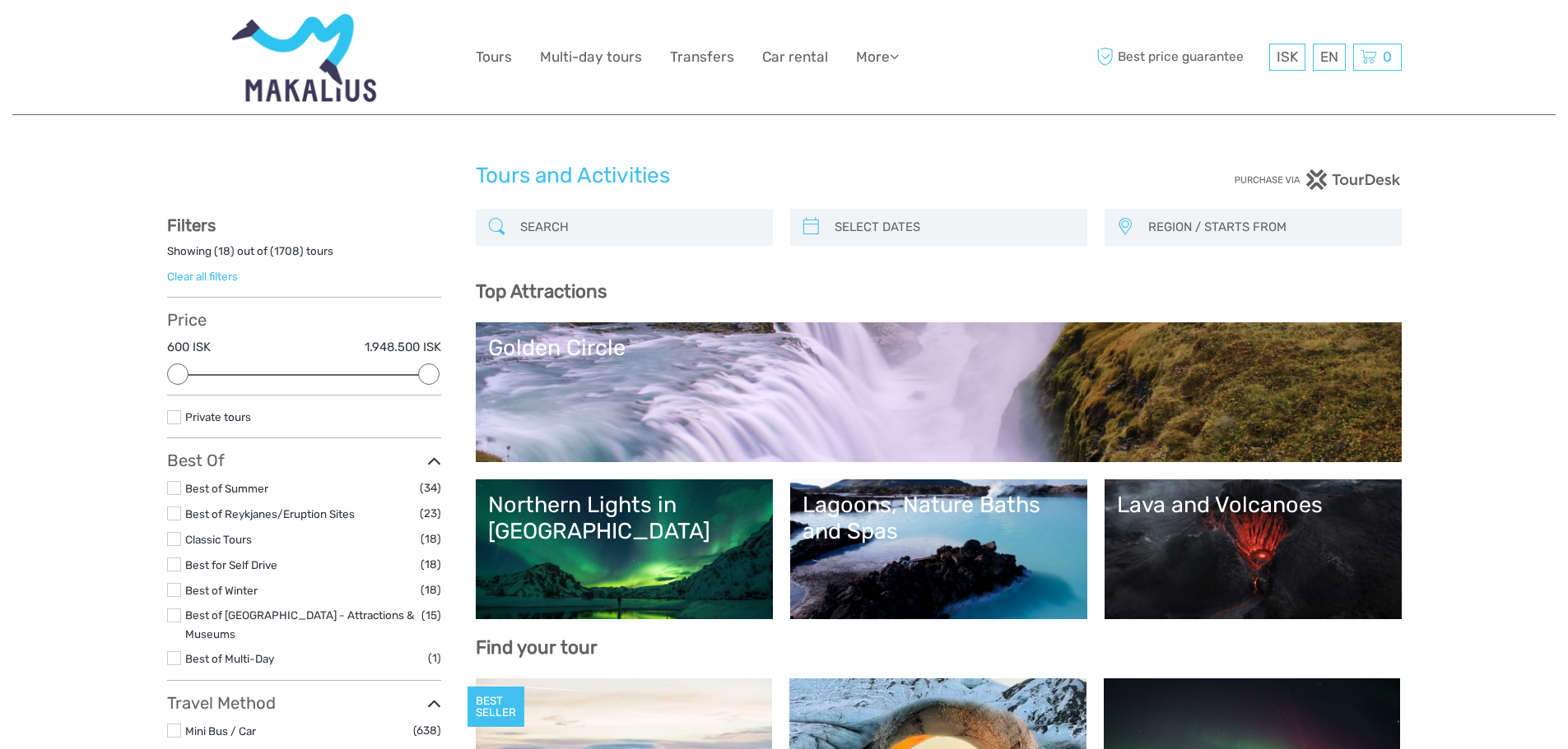
click at [578, 385] on link "Golden Circle" at bounding box center [938, 392] width 901 height 115
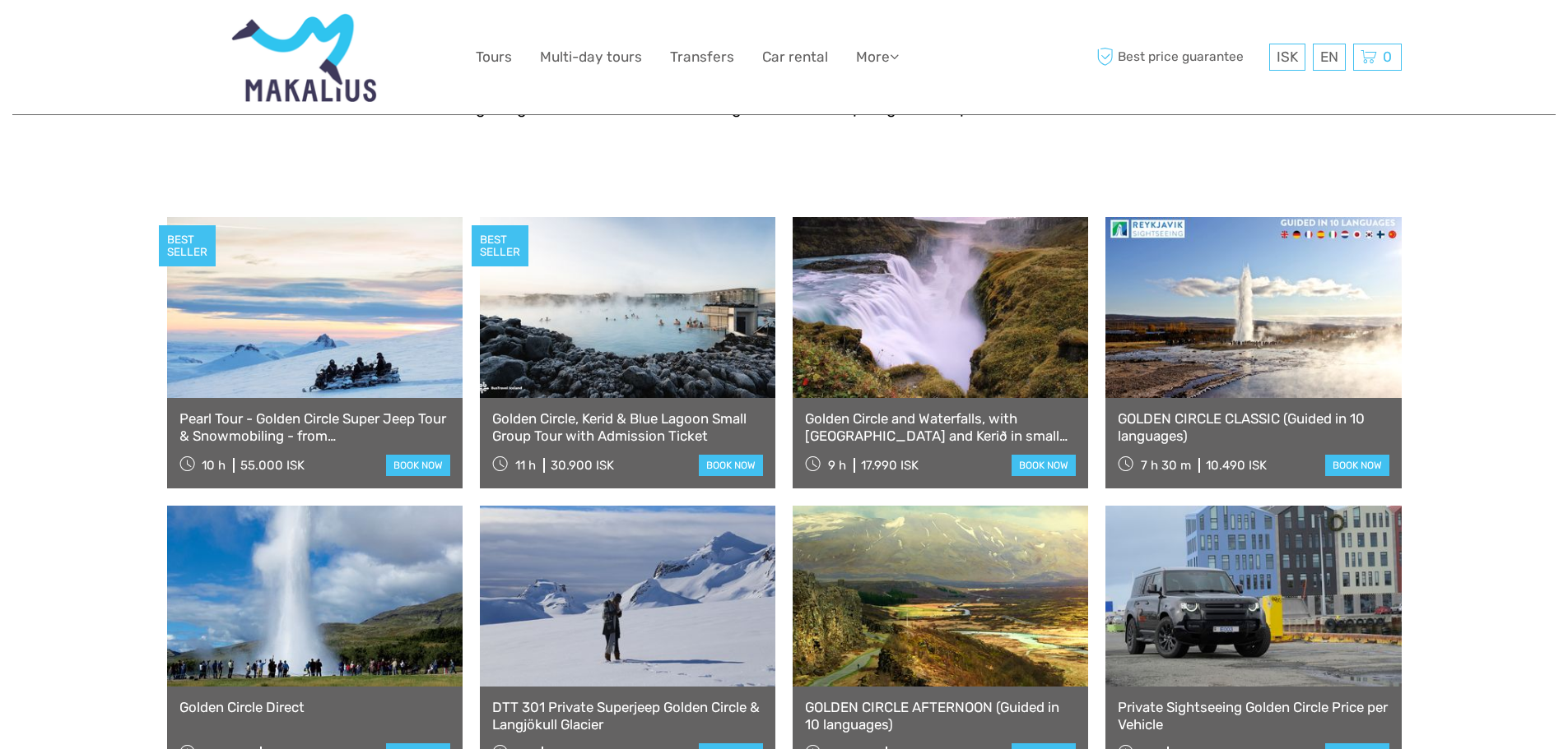
scroll to position [823, 0]
